Goal: Find specific page/section

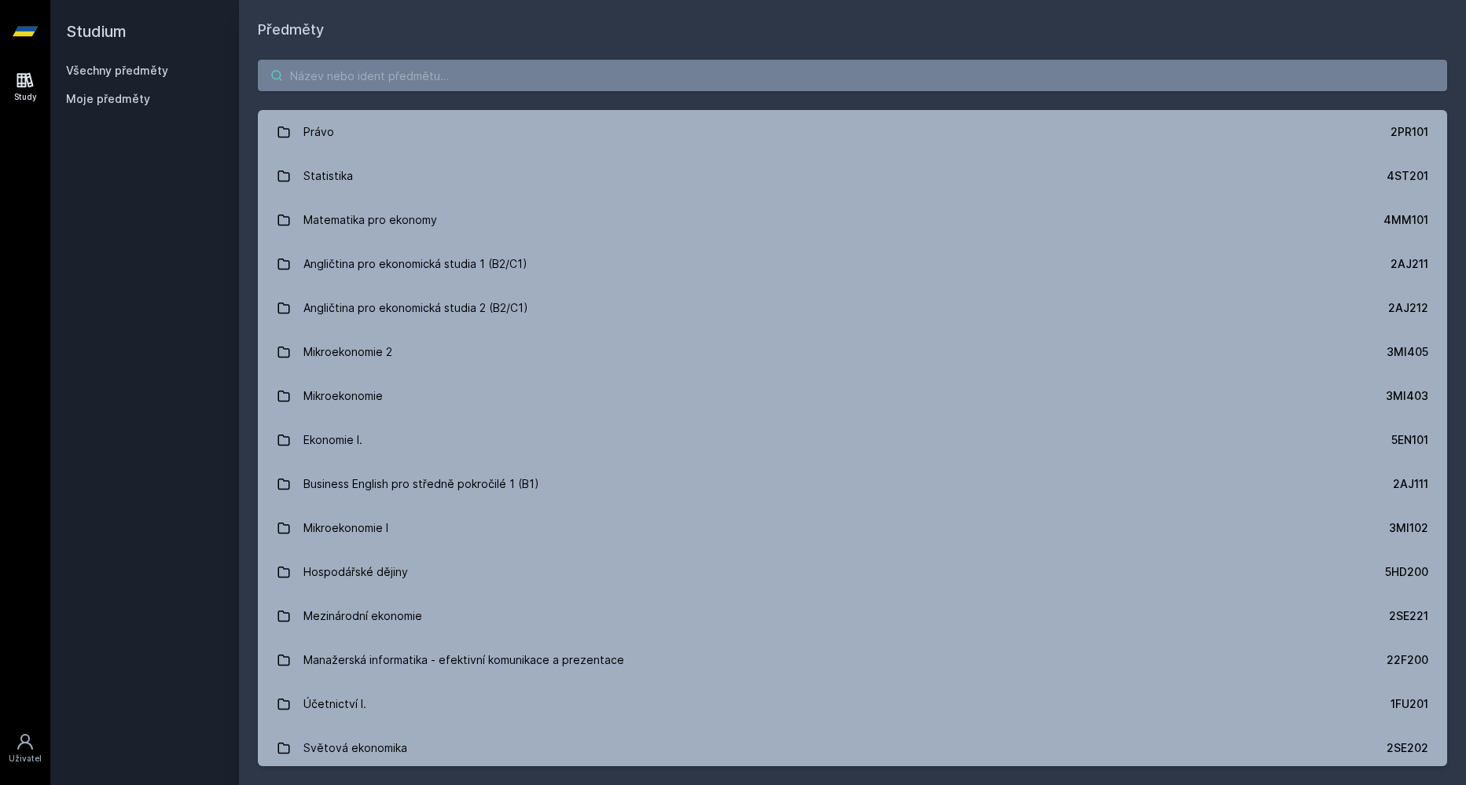
click at [603, 88] on input "search" at bounding box center [852, 75] width 1189 height 31
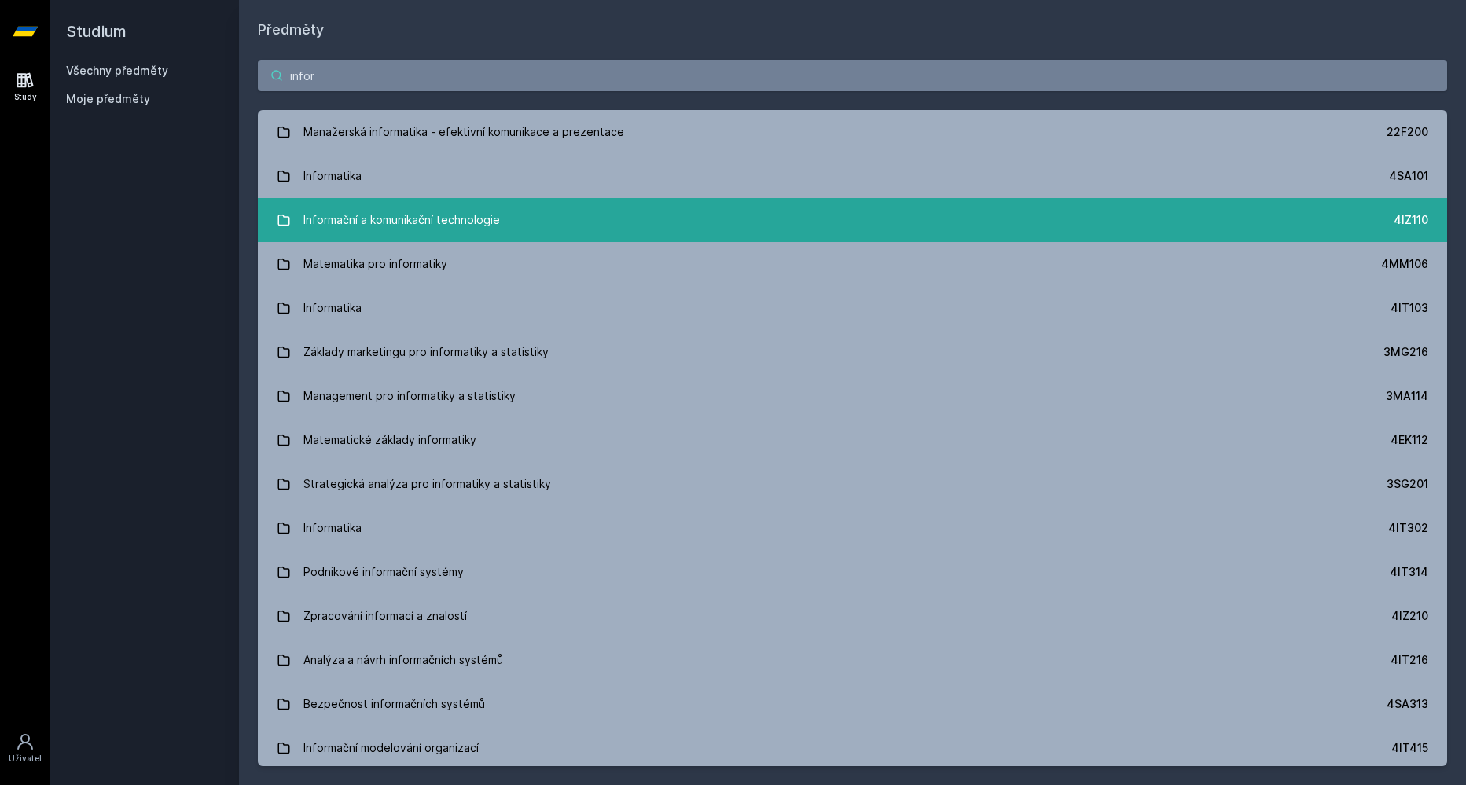
type input "infor"
click at [349, 211] on div "Informační a komunikační technologie" at bounding box center [401, 219] width 197 height 31
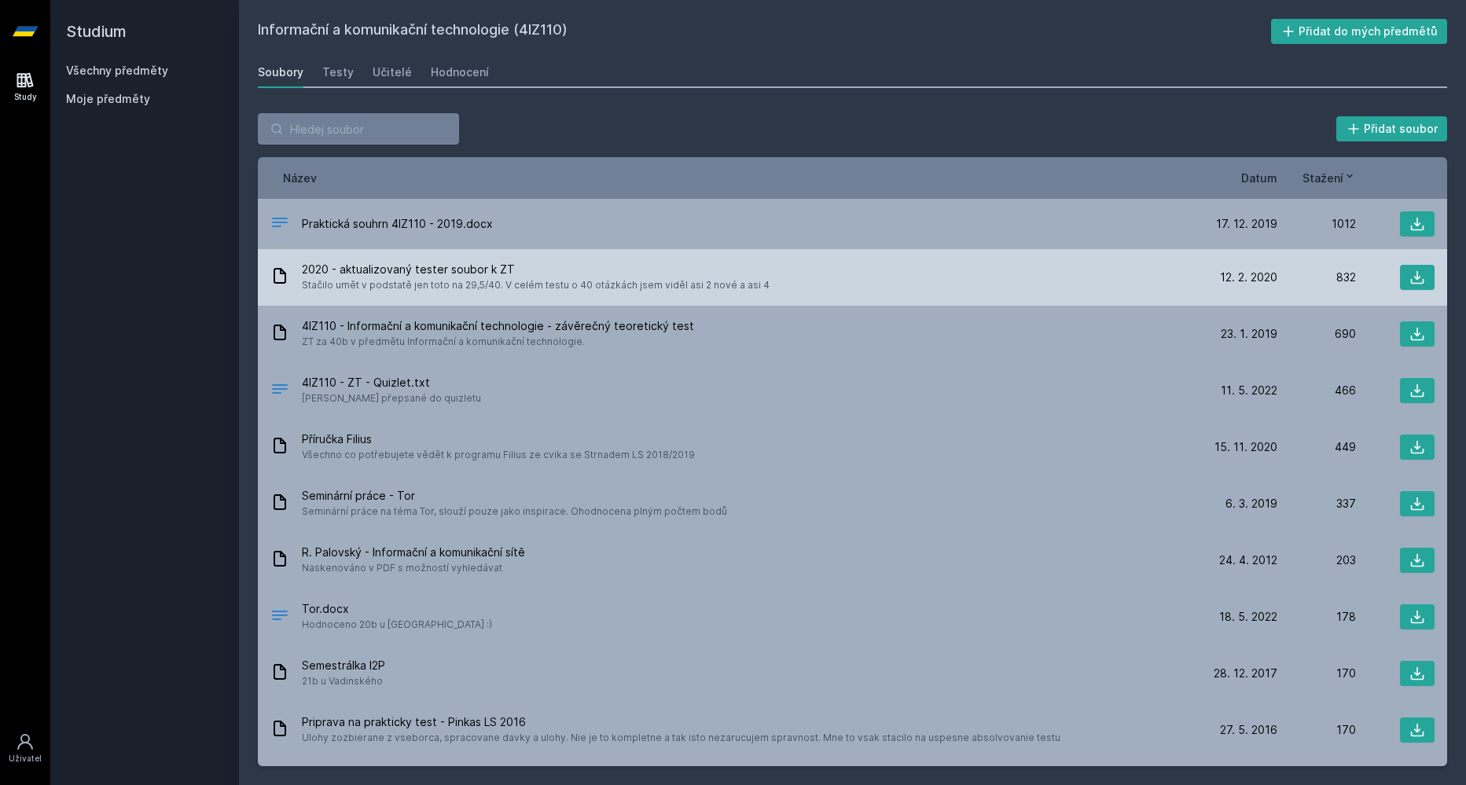
scroll to position [171, 0]
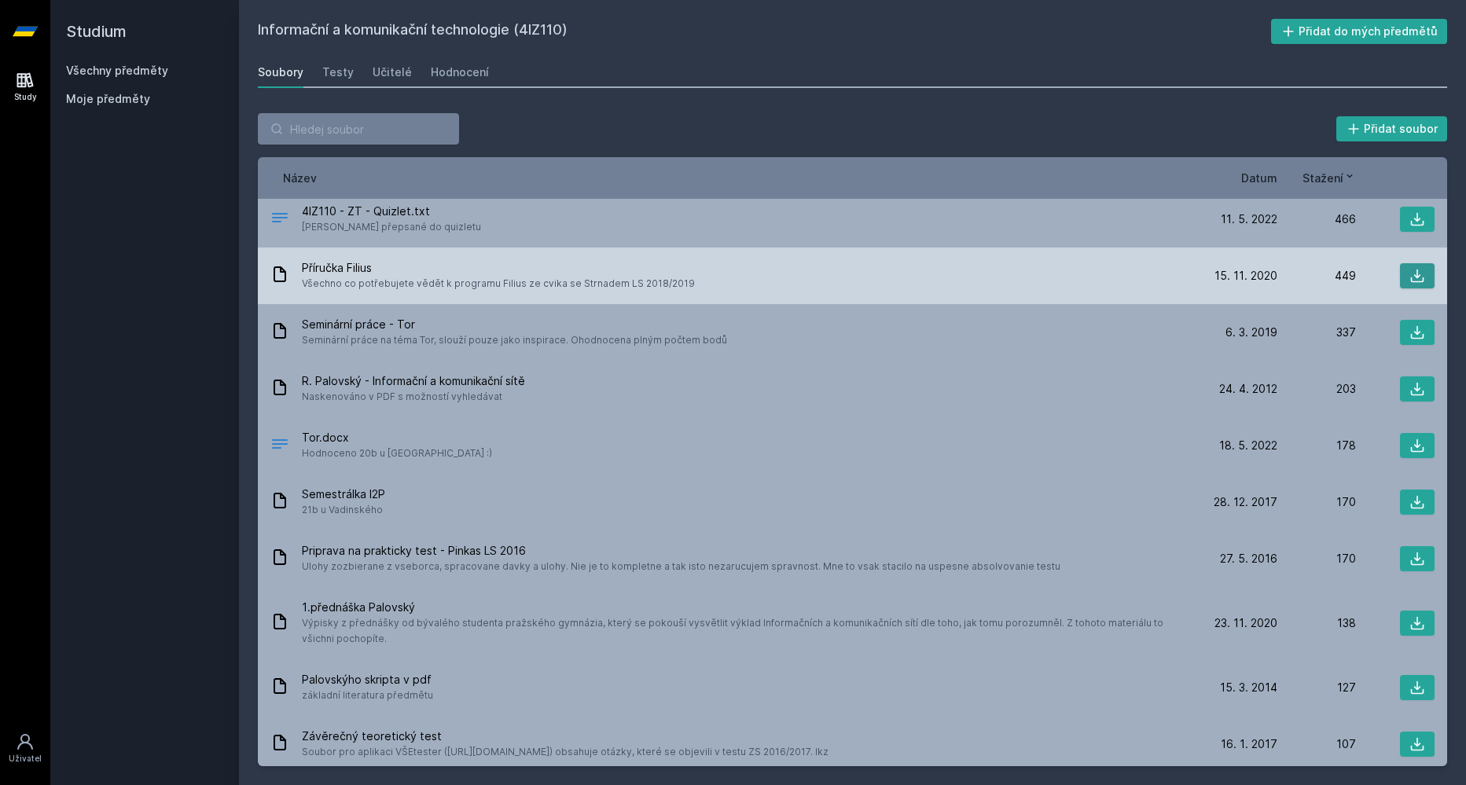
click at [1423, 270] on icon at bounding box center [1418, 276] width 16 height 16
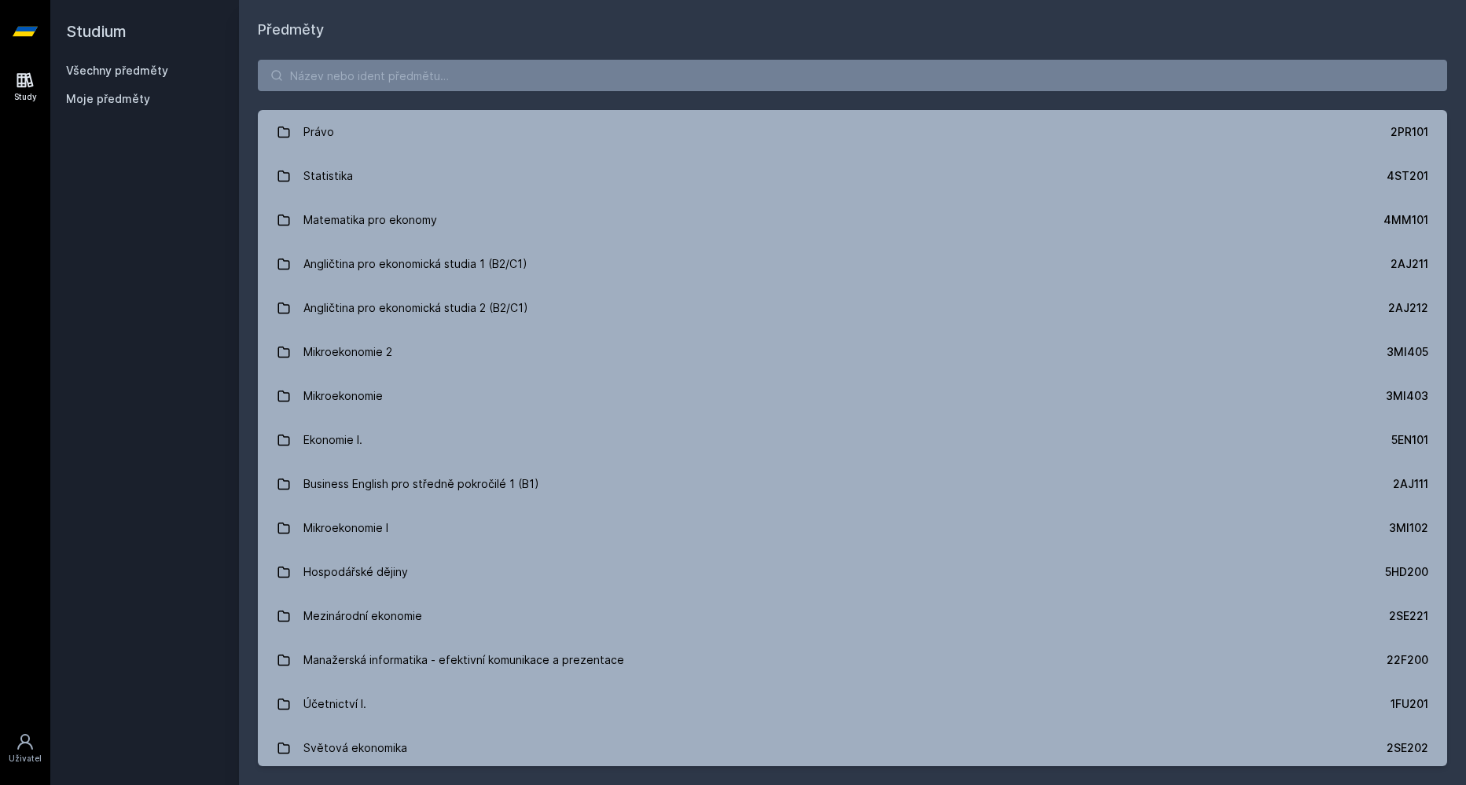
click at [114, 101] on span "Moje předměty" at bounding box center [108, 99] width 84 height 16
click at [122, 102] on span "Moje předměty" at bounding box center [108, 99] width 84 height 16
click at [361, 79] on input "search" at bounding box center [852, 75] width 1189 height 31
type input "i"
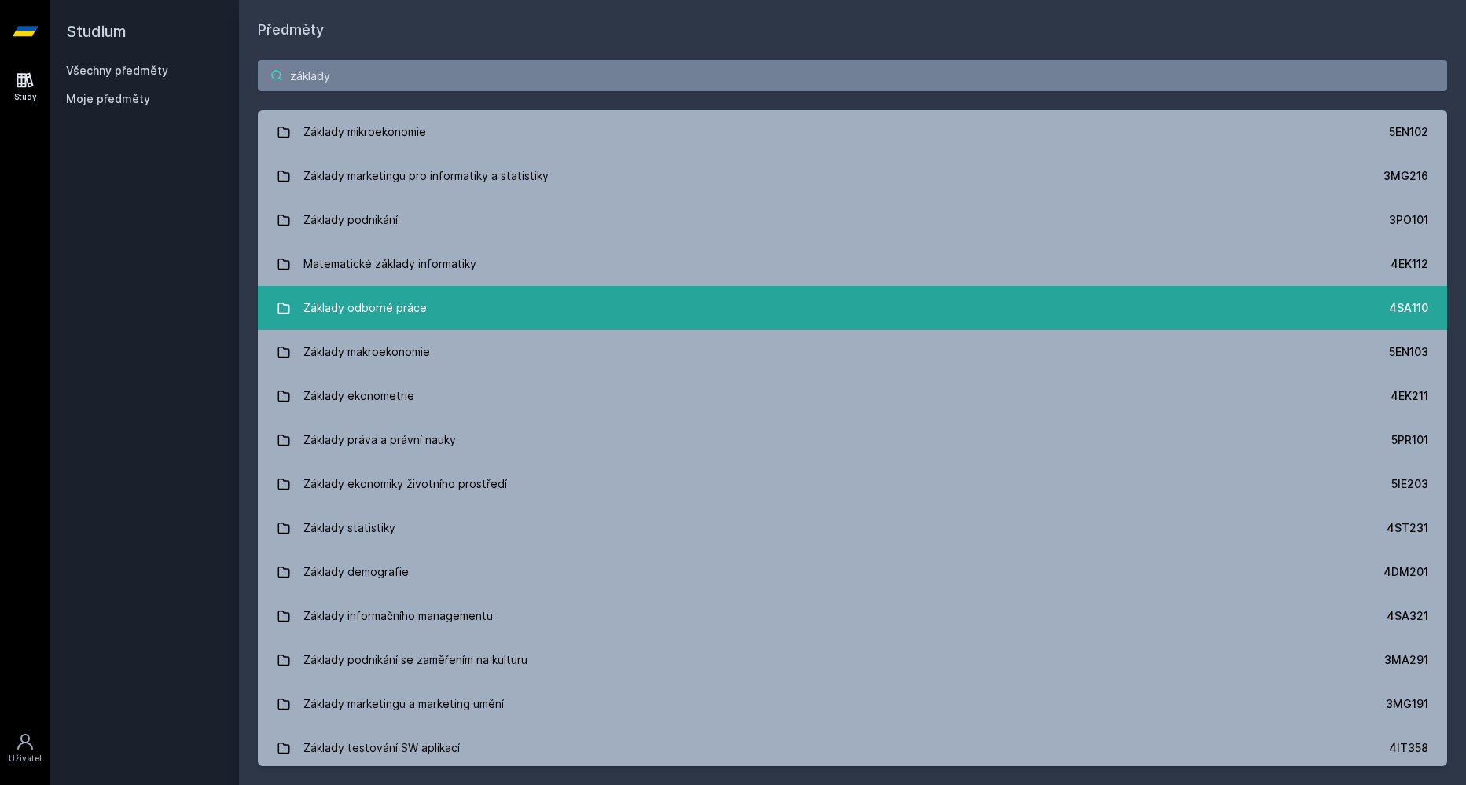
type input "základy"
click at [347, 307] on div "Základy odborné práce" at bounding box center [364, 307] width 123 height 31
